Goal: Find specific page/section: Find specific page/section

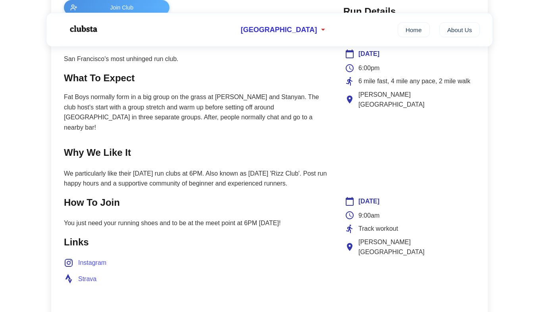
scroll to position [367, 0]
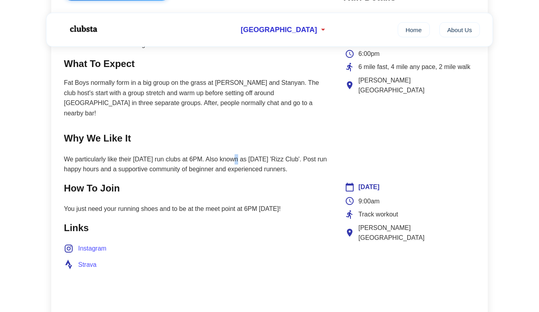
drag, startPoint x: 234, startPoint y: 148, endPoint x: 236, endPoint y: 152, distance: 5.0
click at [236, 154] on p "We particularly like their [DATE] run clubs at 6PM. Also known as [DATE] 'Rizz …" at bounding box center [195, 164] width 263 height 20
click at [236, 157] on p "We particularly like their [DATE] run clubs at 6PM. Also known as [DATE] 'Rizz …" at bounding box center [195, 164] width 263 height 20
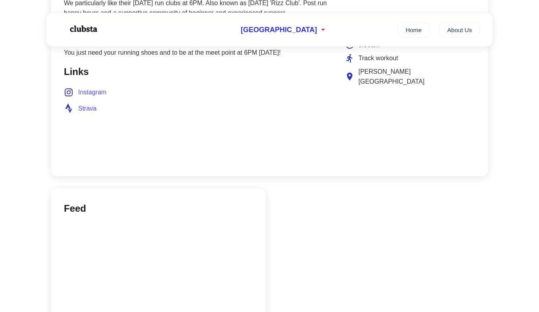
scroll to position [369, 0]
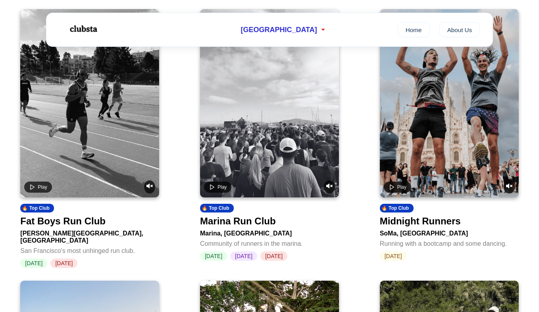
scroll to position [330, 0]
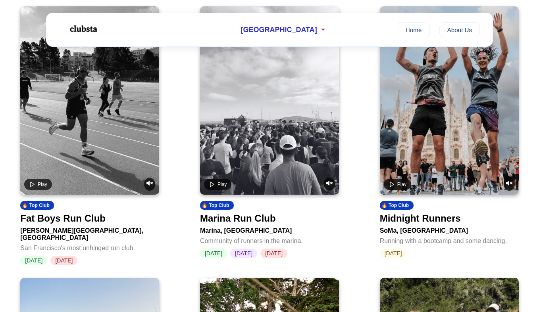
click at [91, 224] on div "Fat Boys Run Club" at bounding box center [62, 218] width 85 height 11
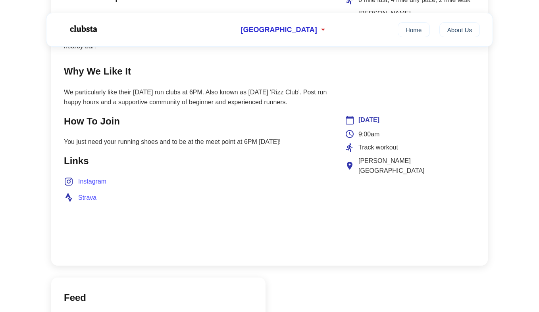
scroll to position [439, 0]
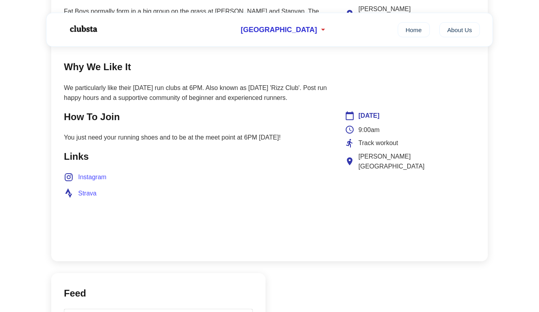
click at [92, 188] on span "Strava" at bounding box center [87, 193] width 18 height 10
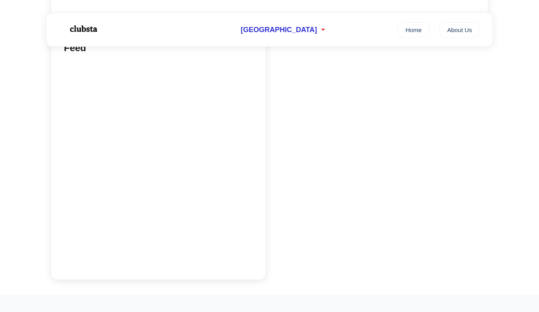
scroll to position [772, 0]
